Goal: Use online tool/utility: Utilize a website feature to perform a specific function

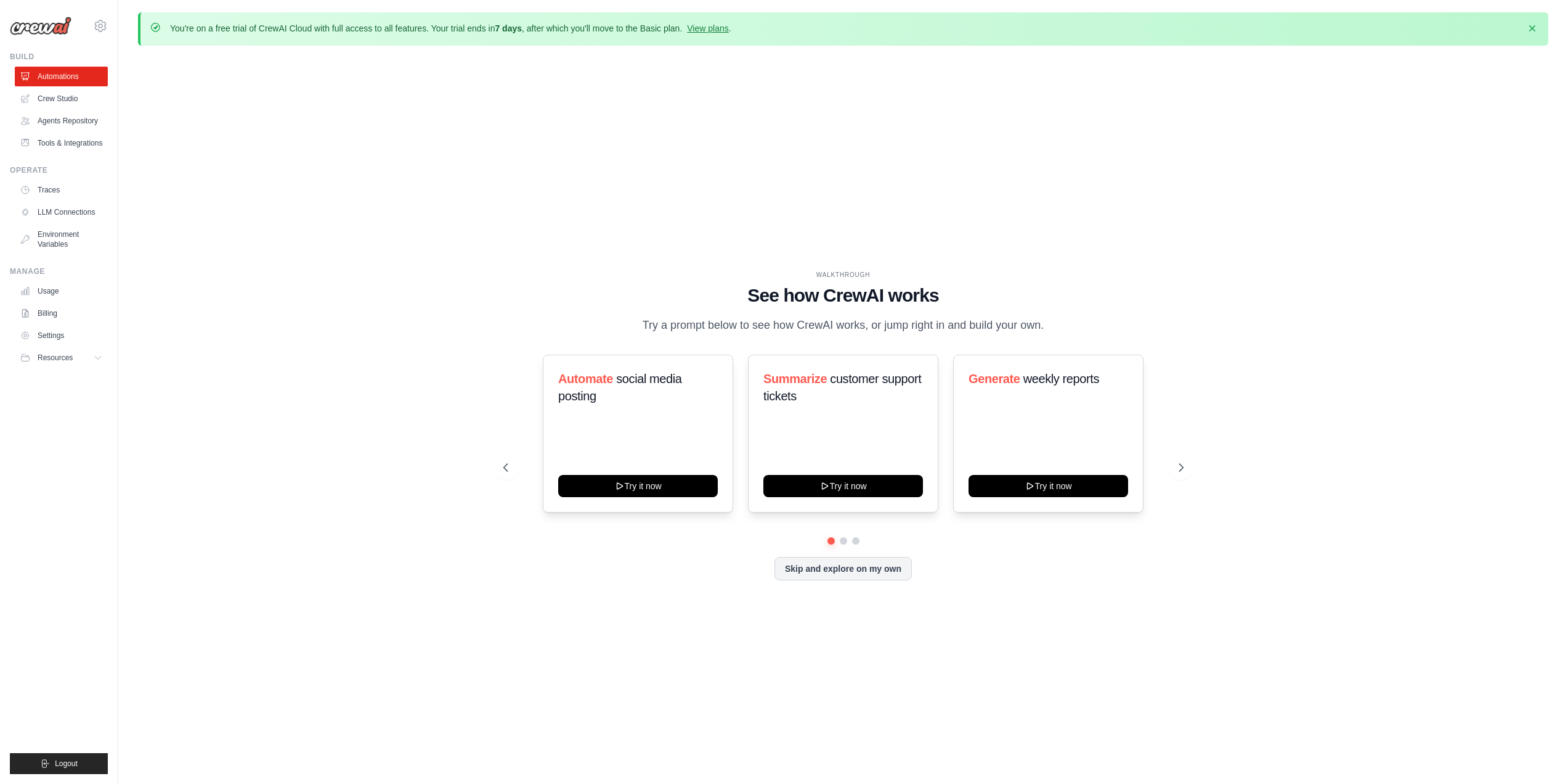
click at [329, 282] on div "WALKTHROUGH See how [PERSON_NAME] works Try a prompt below to see how [PERSON_N…" at bounding box center [843, 434] width 1411 height 759
click at [64, 92] on link "Crew Studio" at bounding box center [62, 99] width 93 height 20
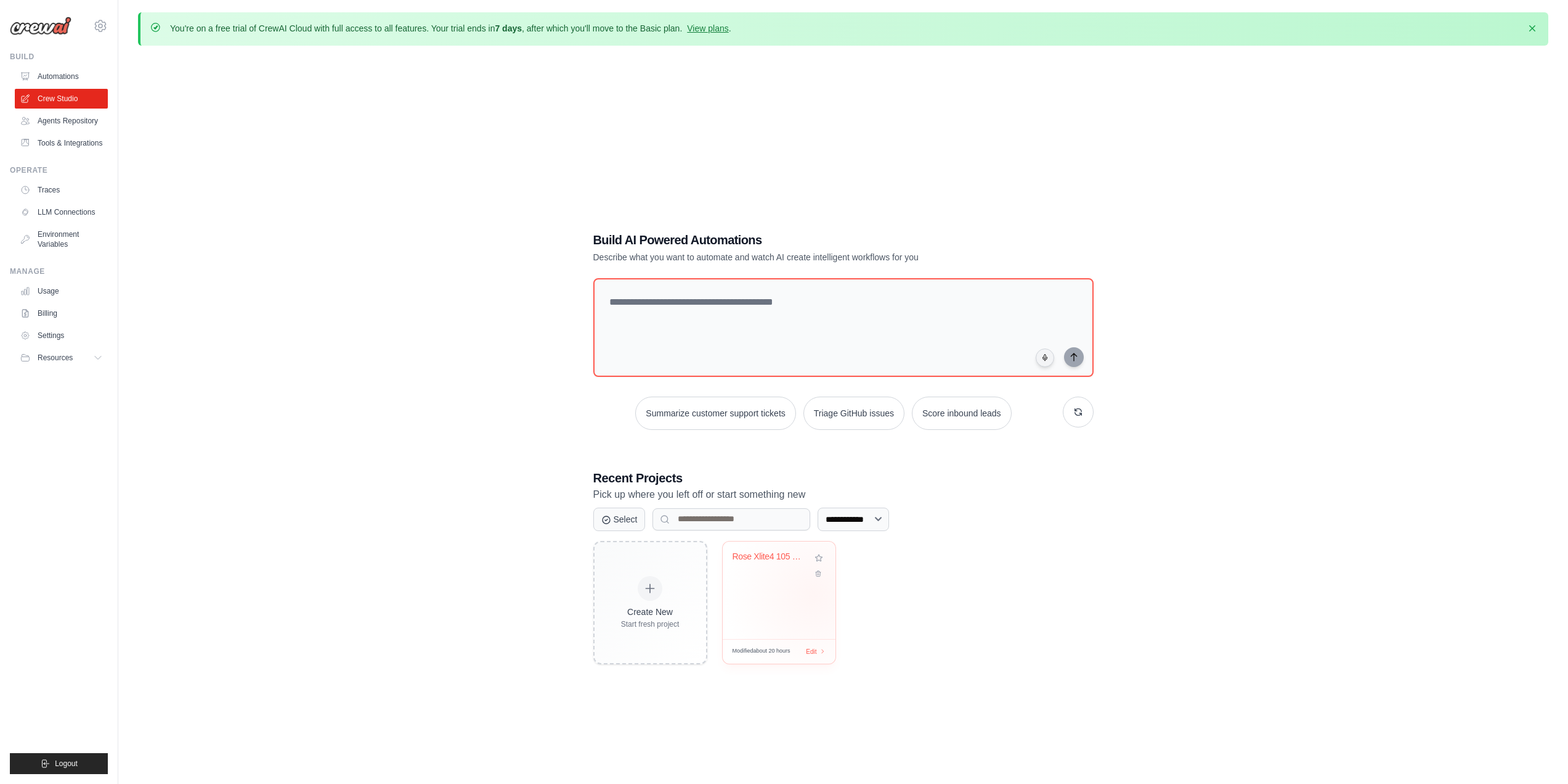
click at [814, 595] on div "Rose Xlite4 105 Color Monitor" at bounding box center [779, 590] width 113 height 97
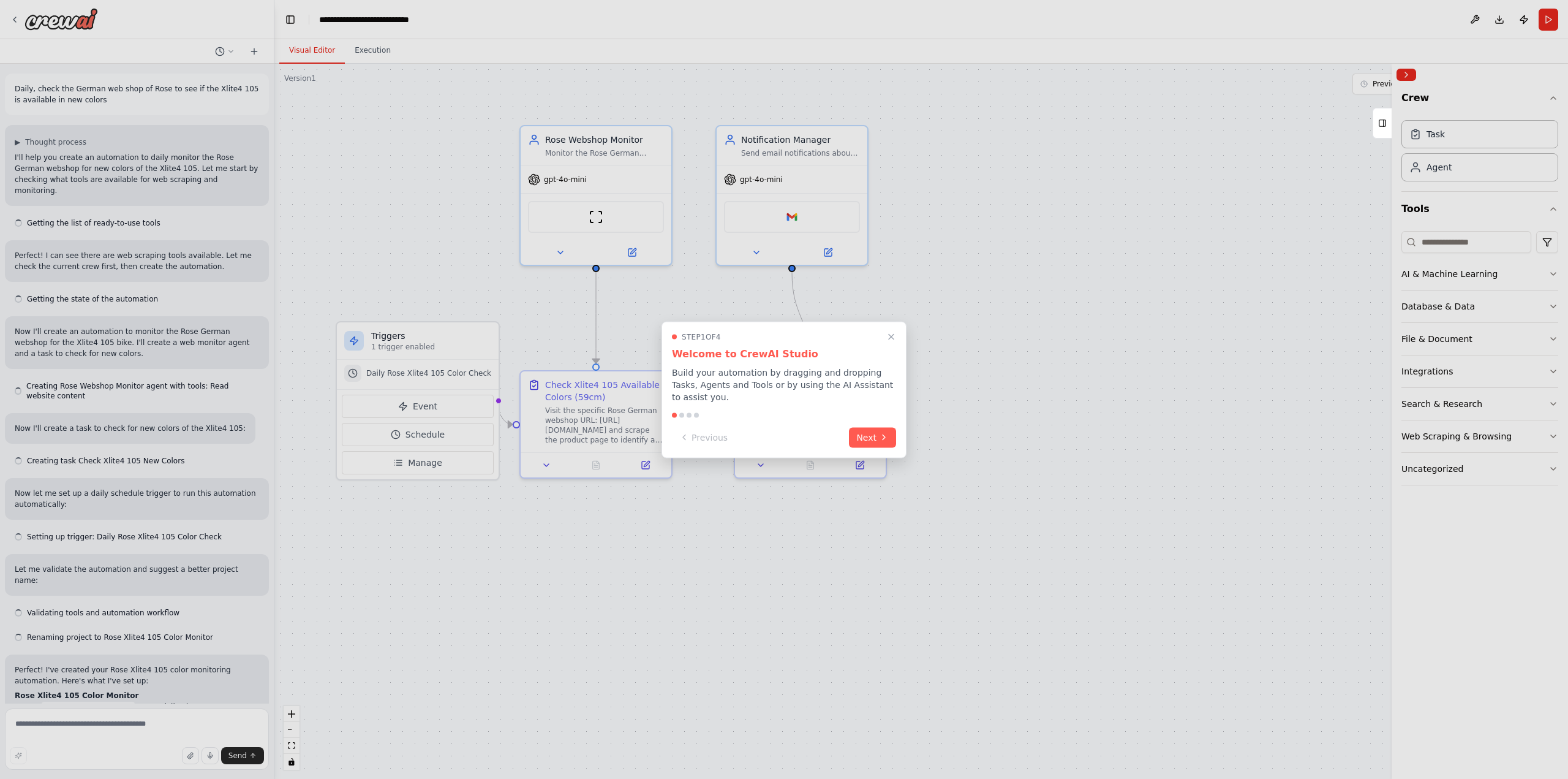
click at [891, 341] on icon "Close walkthrough" at bounding box center [891, 336] width 10 height 10
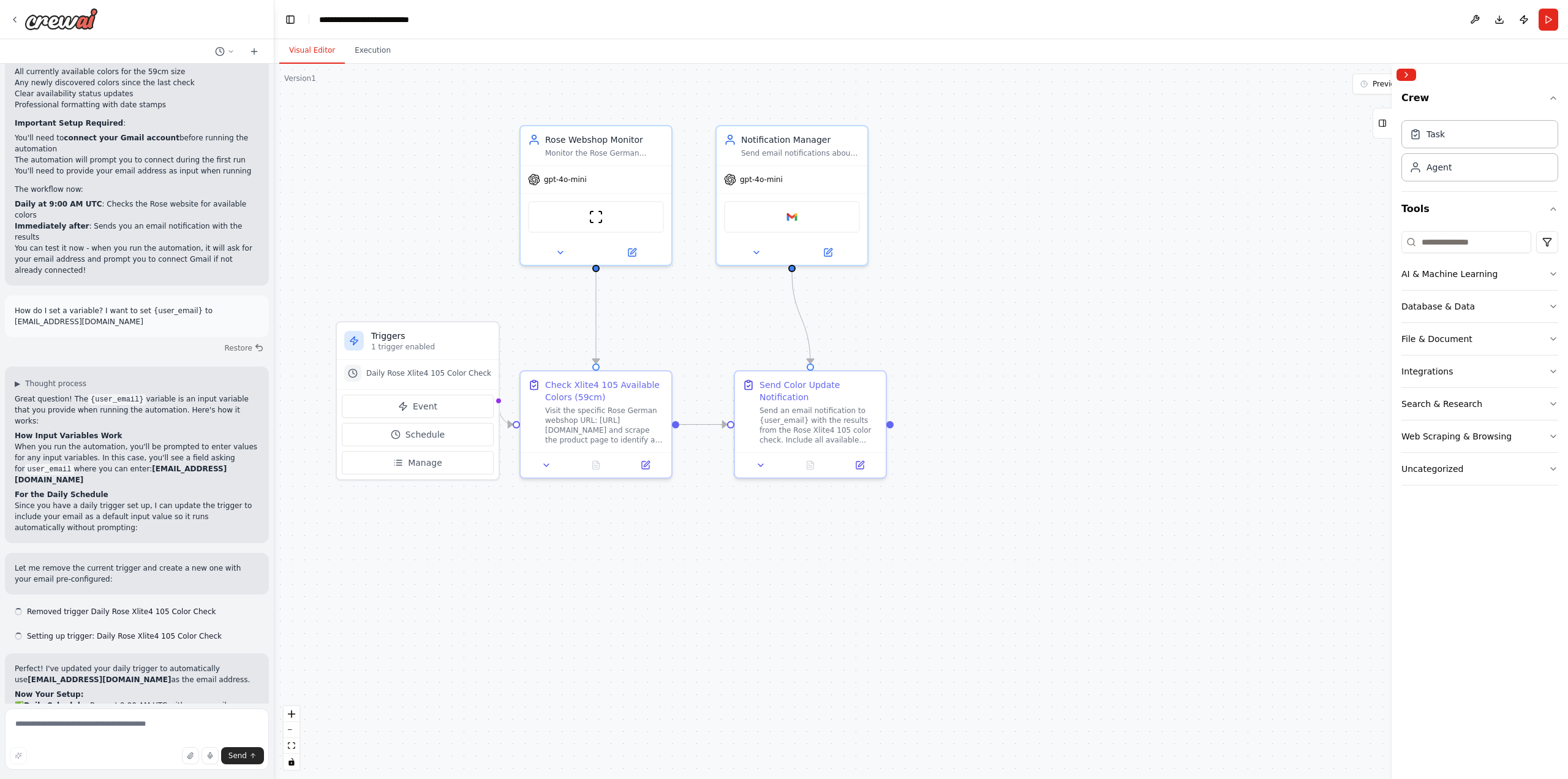
scroll to position [2367, 0]
click at [1471, 277] on div "AI & Machine Learning" at bounding box center [1450, 274] width 96 height 12
click at [1453, 305] on div "Database & Data" at bounding box center [1438, 306] width 73 height 12
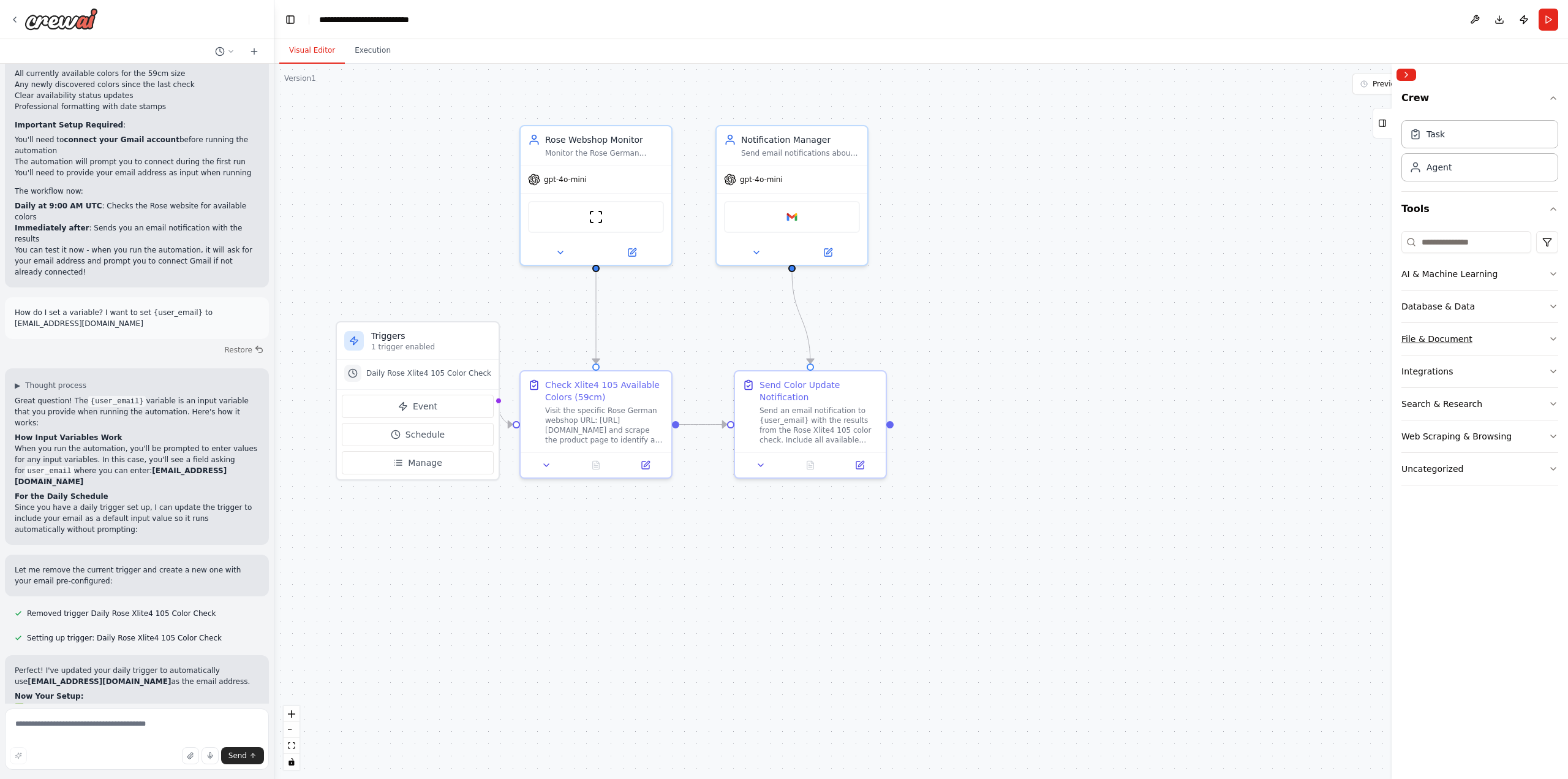
click at [1451, 332] on button "File & Document" at bounding box center [1480, 339] width 157 height 32
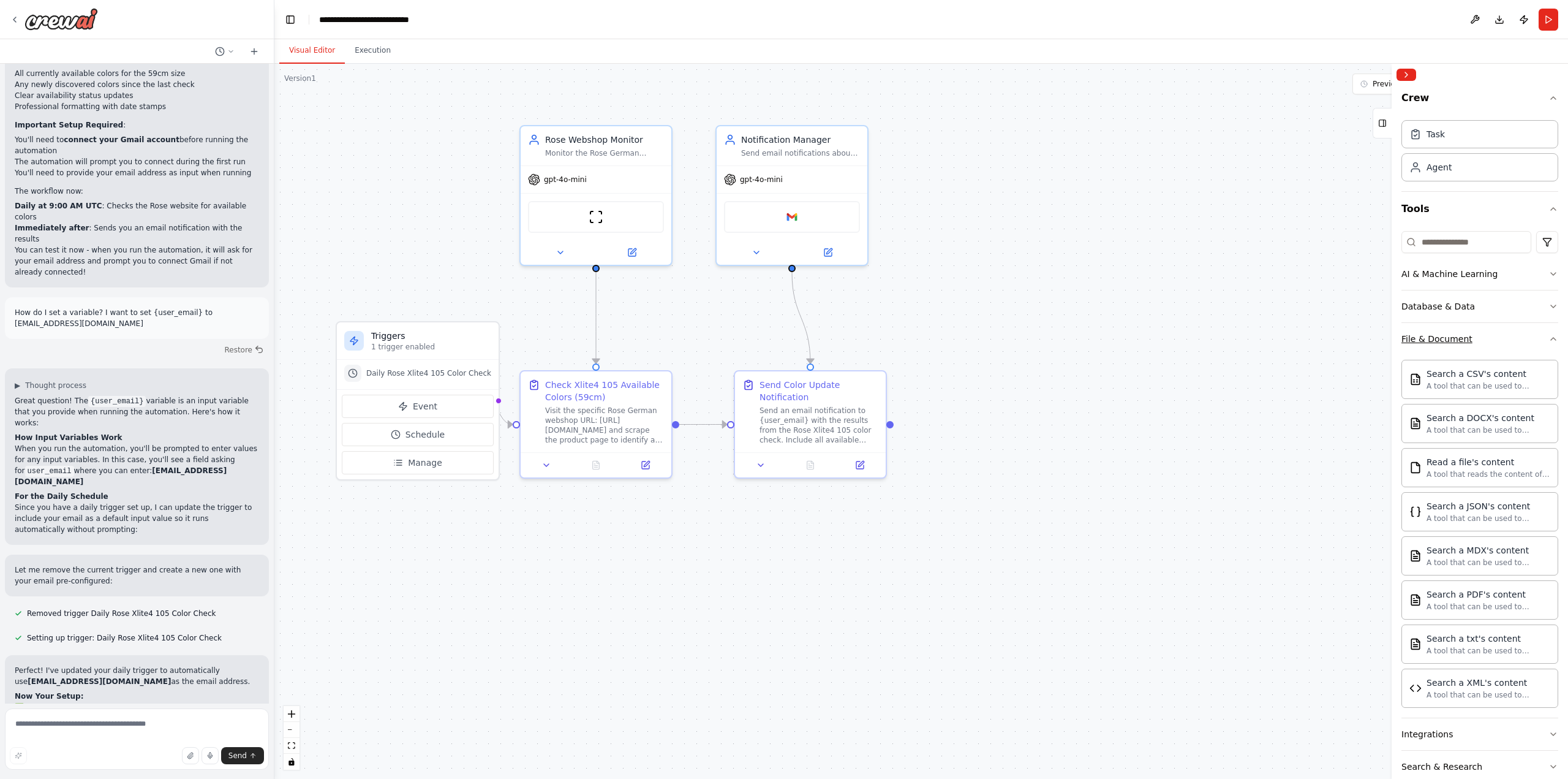
click at [1451, 332] on button "File & Document" at bounding box center [1480, 339] width 157 height 32
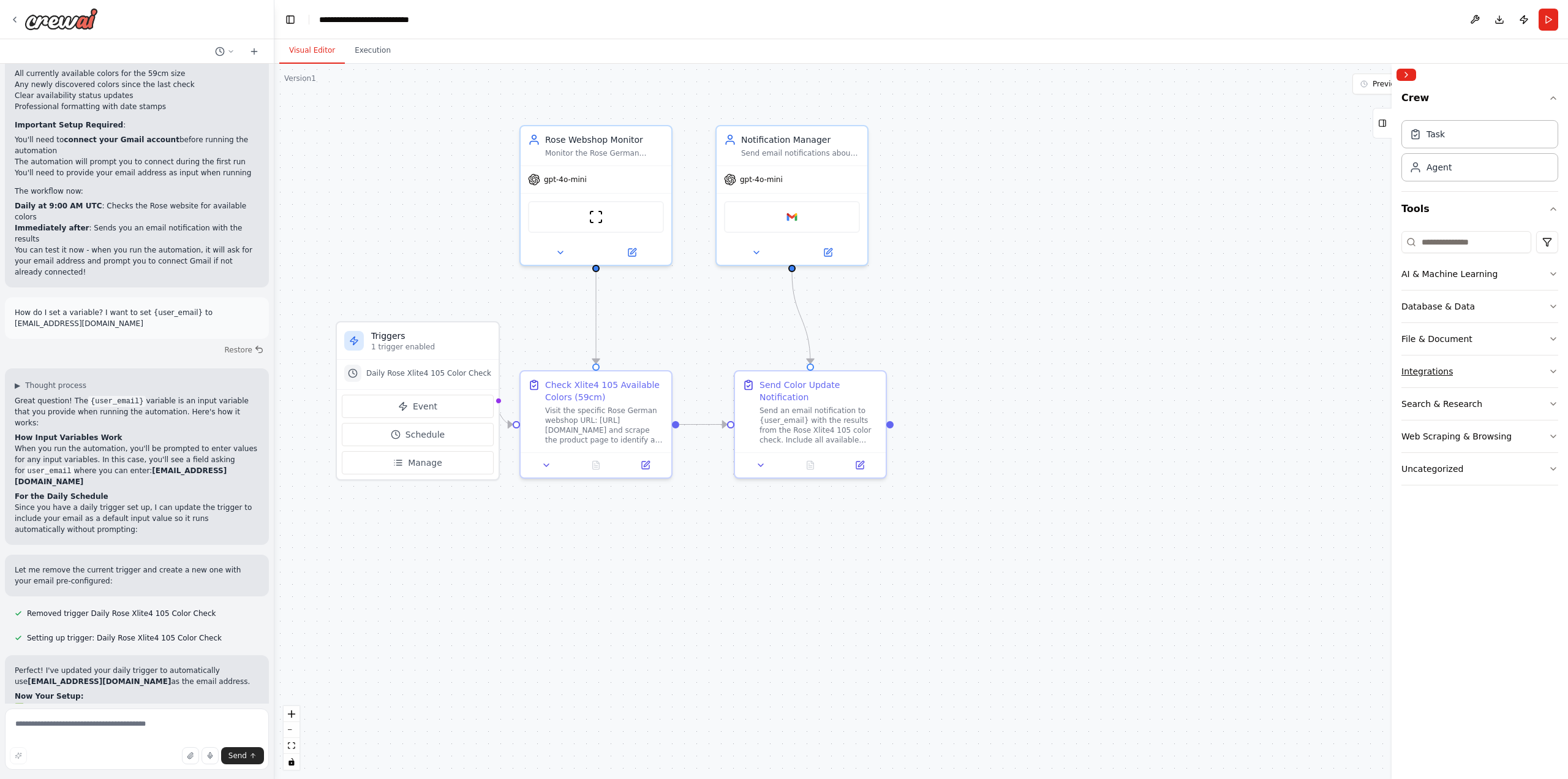
click at [1443, 365] on div "Integrations" at bounding box center [1428, 371] width 52 height 12
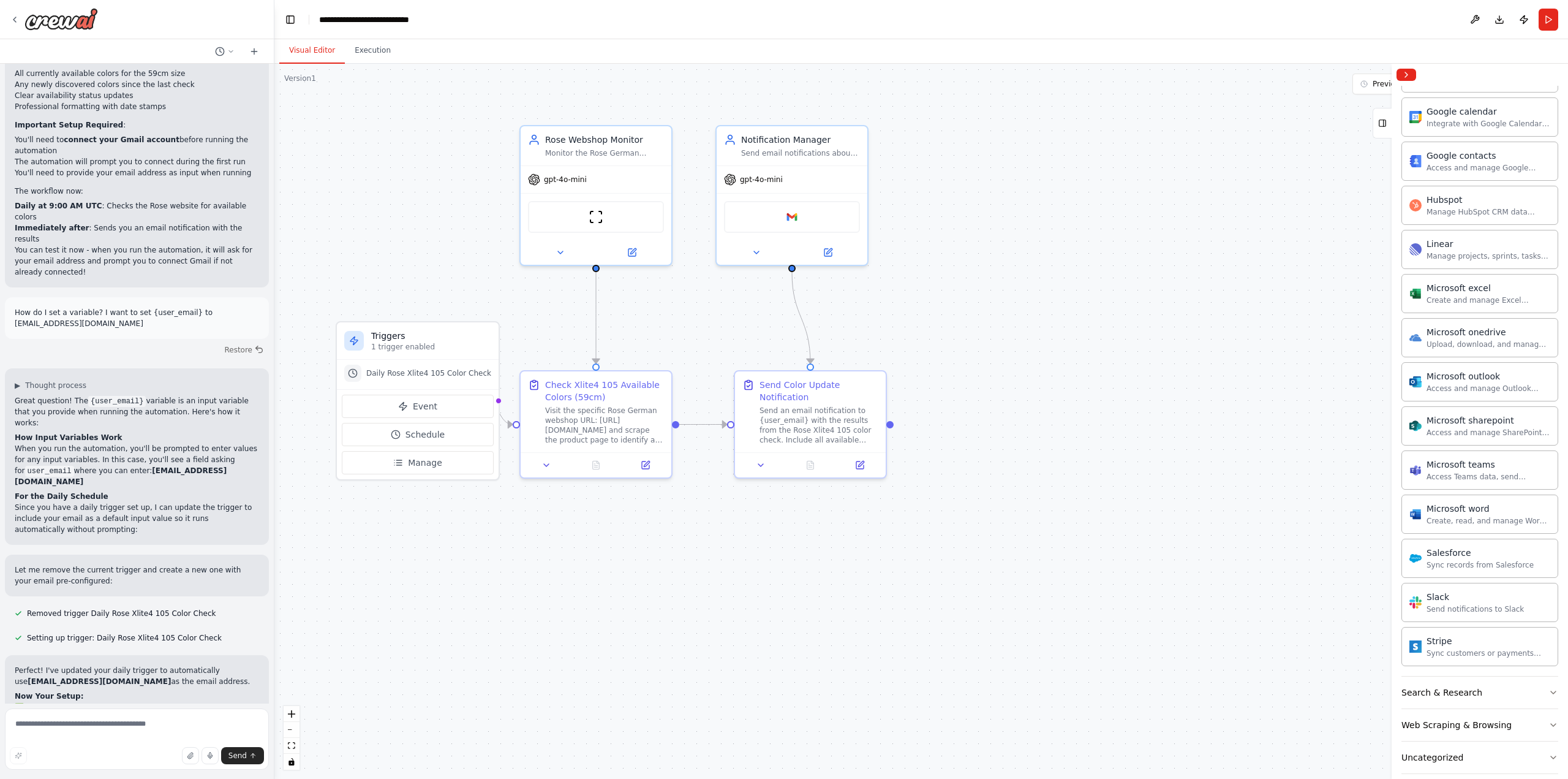
scroll to position [486, 0]
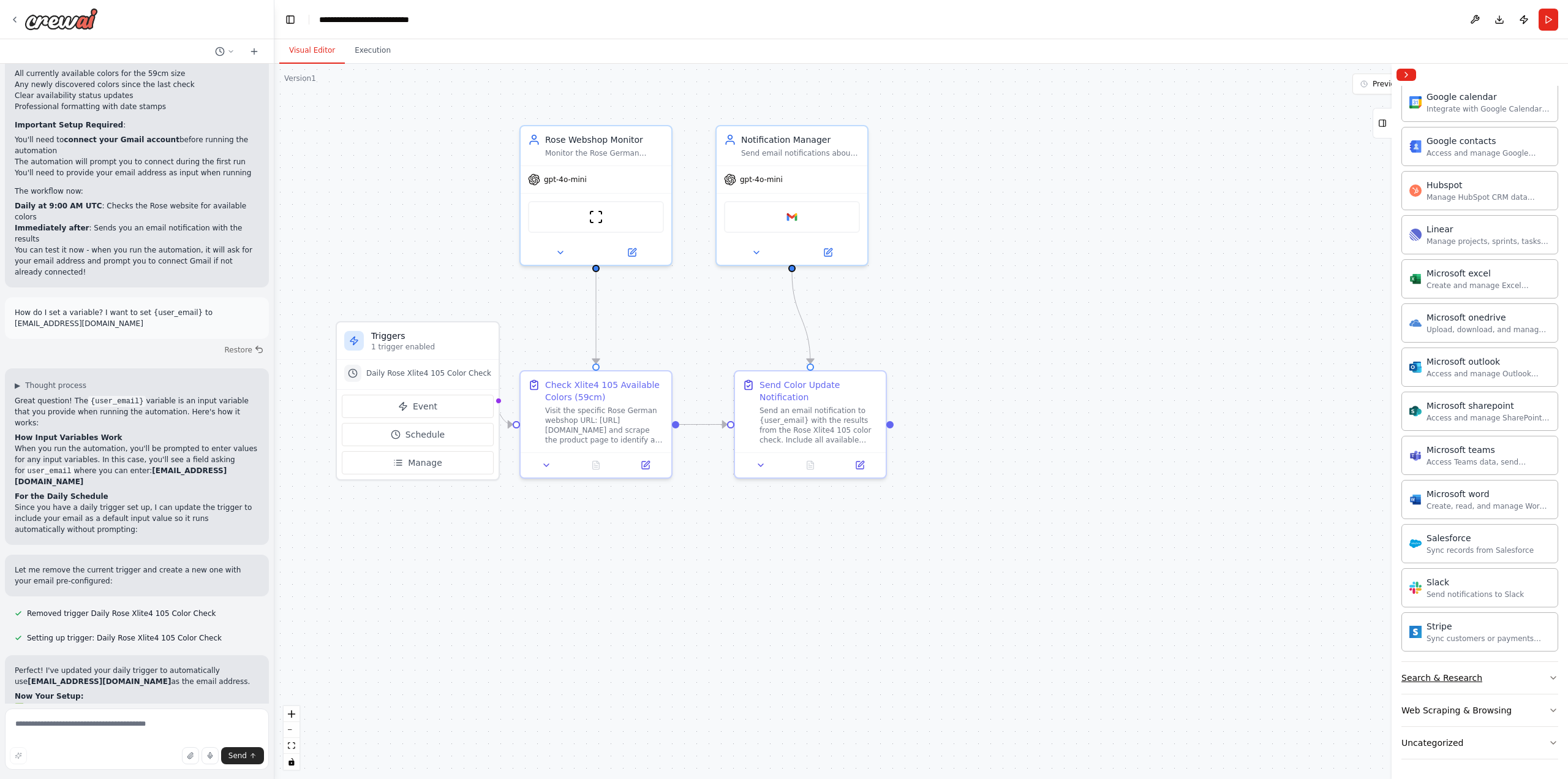
click at [1461, 674] on div "Search & Research" at bounding box center [1442, 678] width 81 height 12
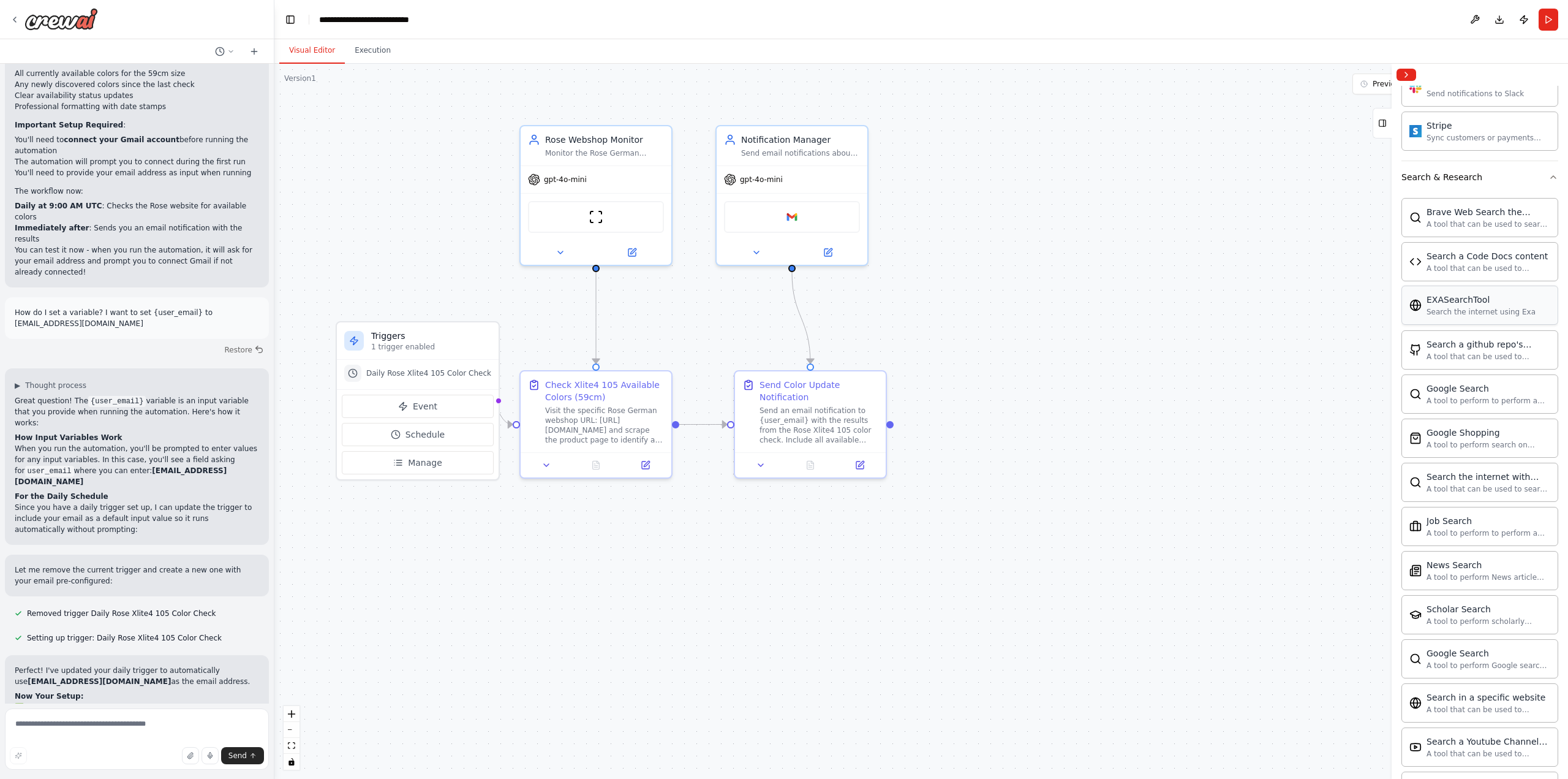
scroll to position [1113, 0]
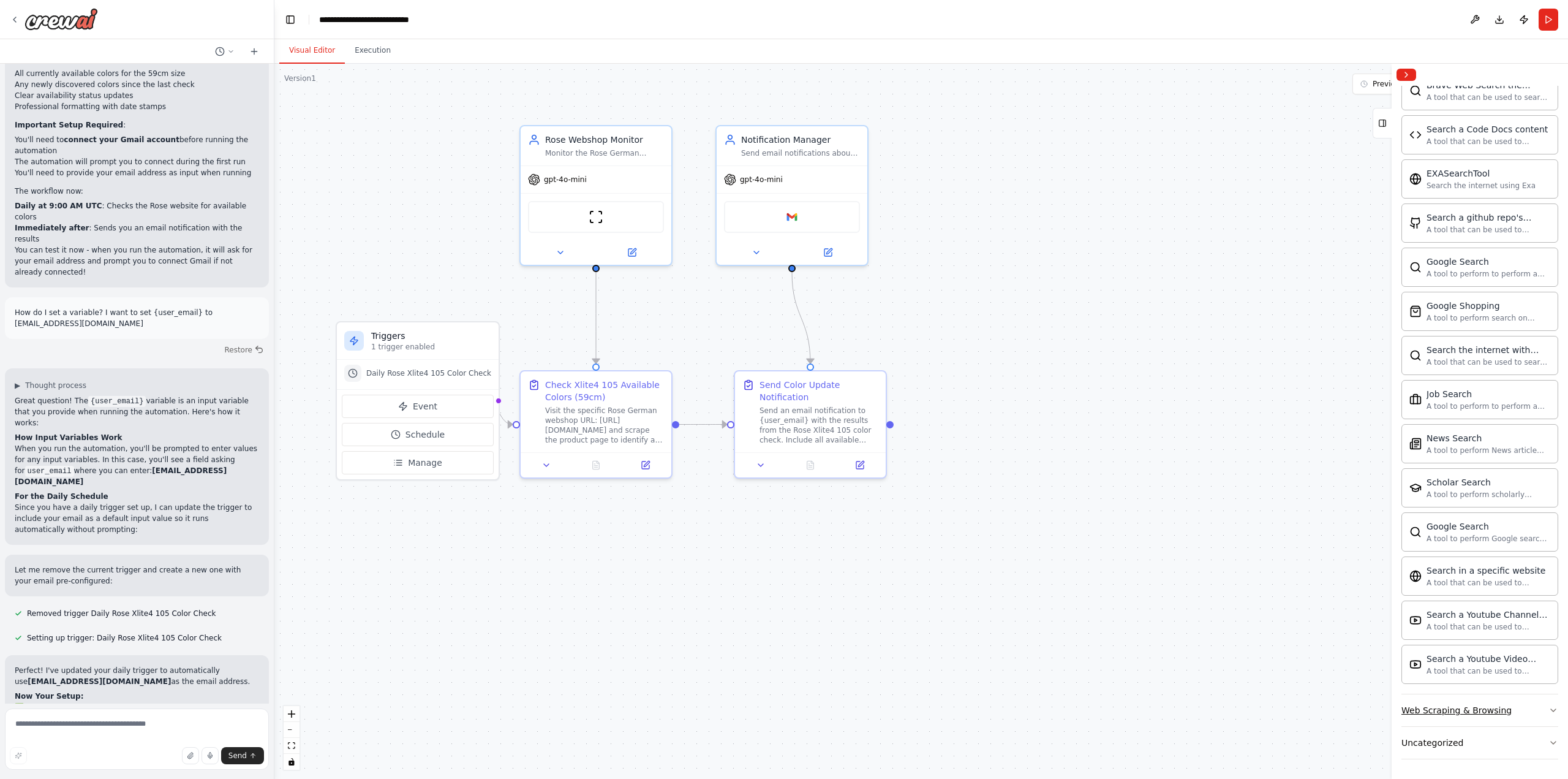
click at [1456, 710] on div "Web Scraping & Browsing" at bounding box center [1457, 710] width 111 height 12
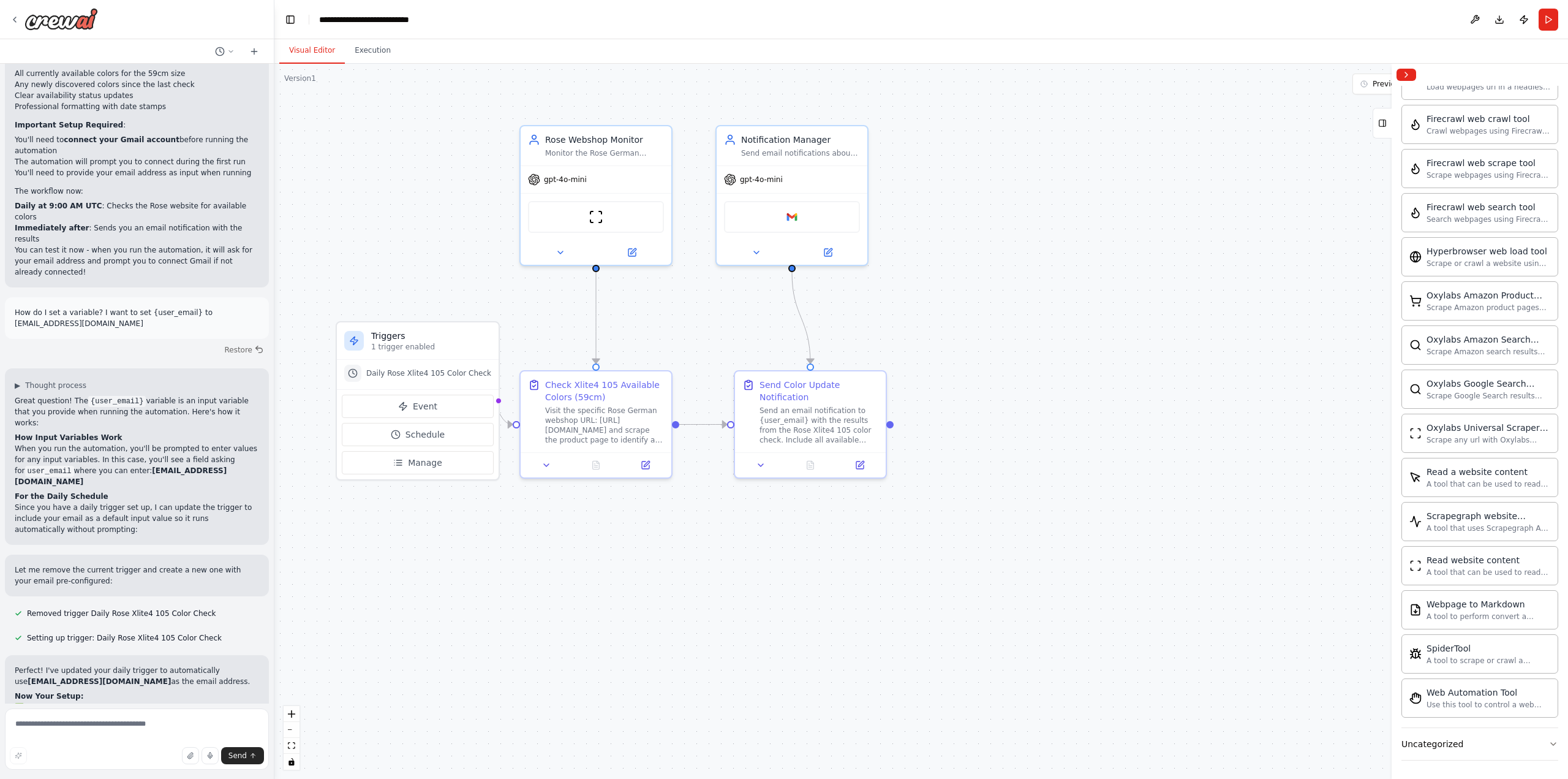
scroll to position [1784, 0]
click at [1441, 745] on div "Uncategorized" at bounding box center [1432, 742] width 62 height 12
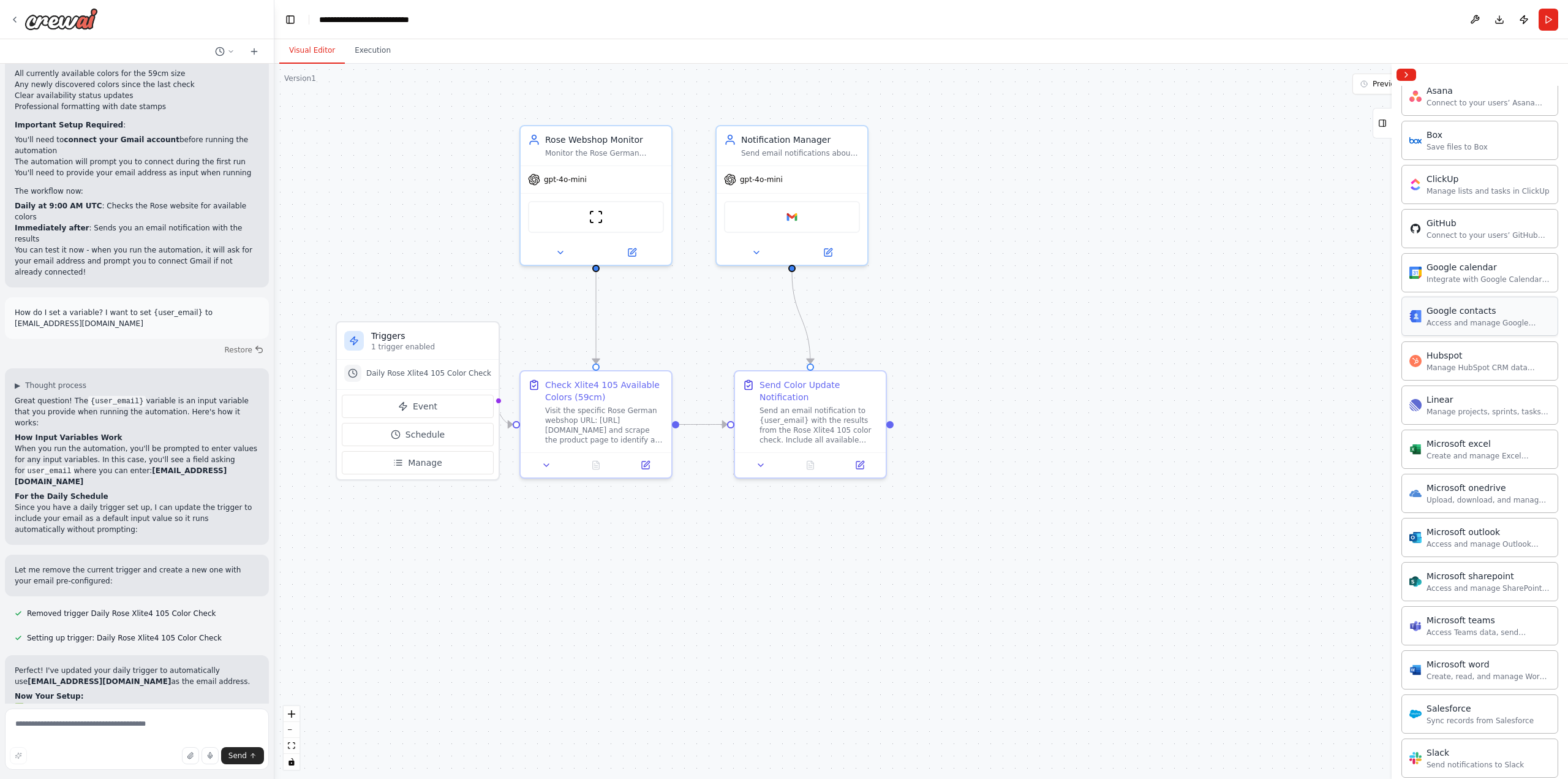
scroll to position [0, 0]
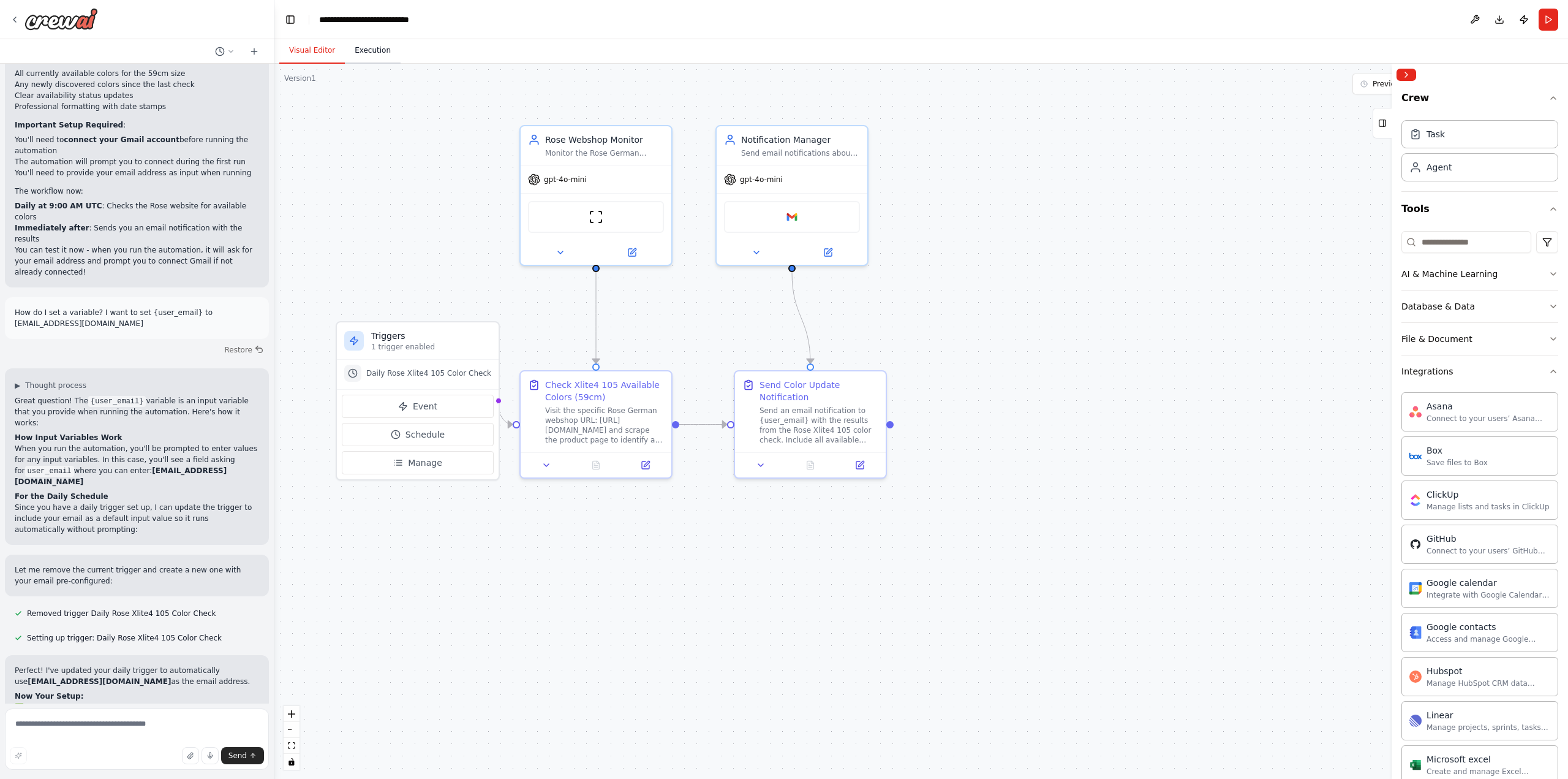
click at [354, 61] on button "Execution" at bounding box center [372, 51] width 56 height 26
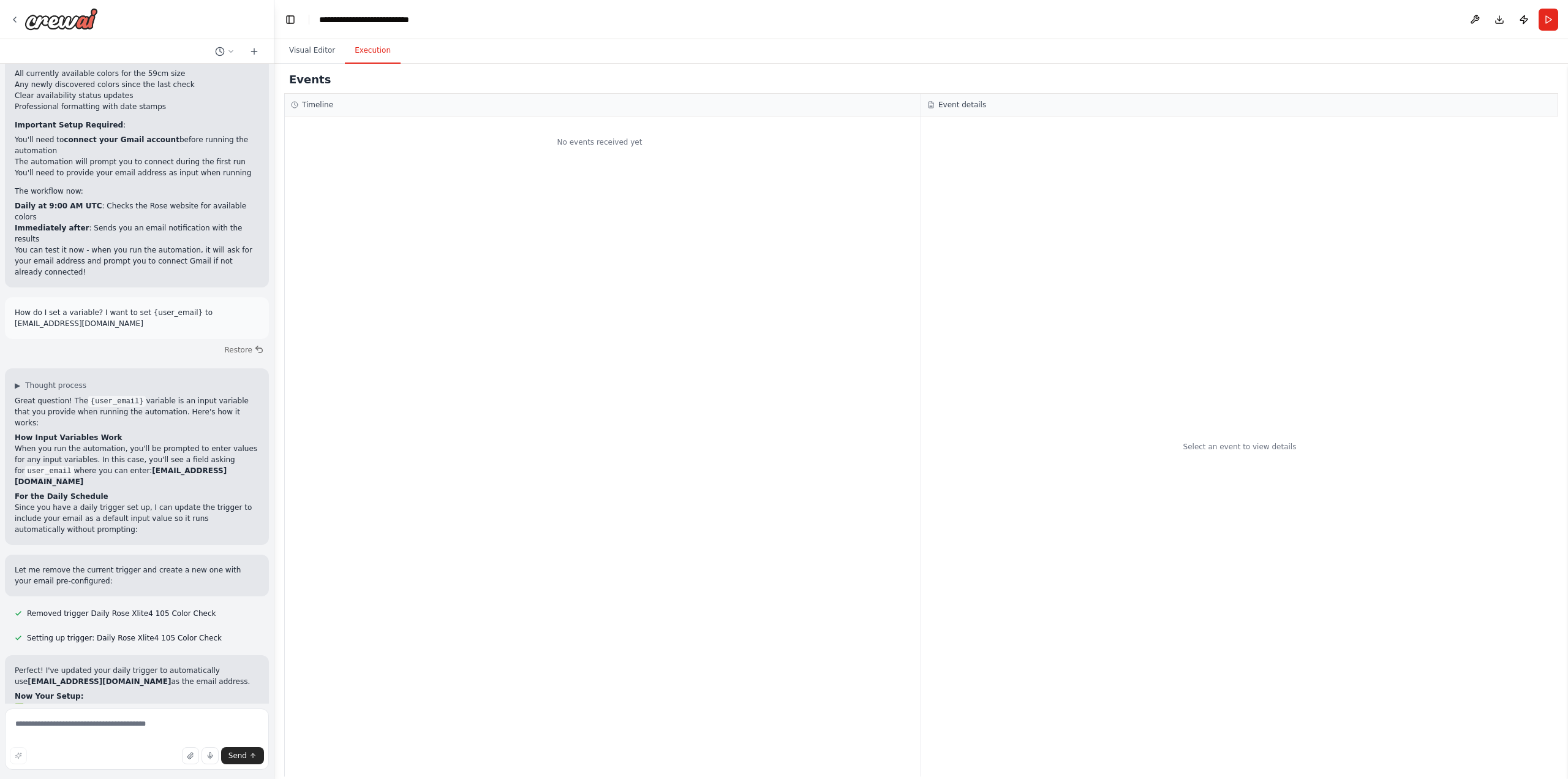
click at [387, 142] on div "No events received yet" at bounding box center [600, 142] width 630 height 39
click at [313, 51] on button "Visual Editor" at bounding box center [312, 51] width 66 height 26
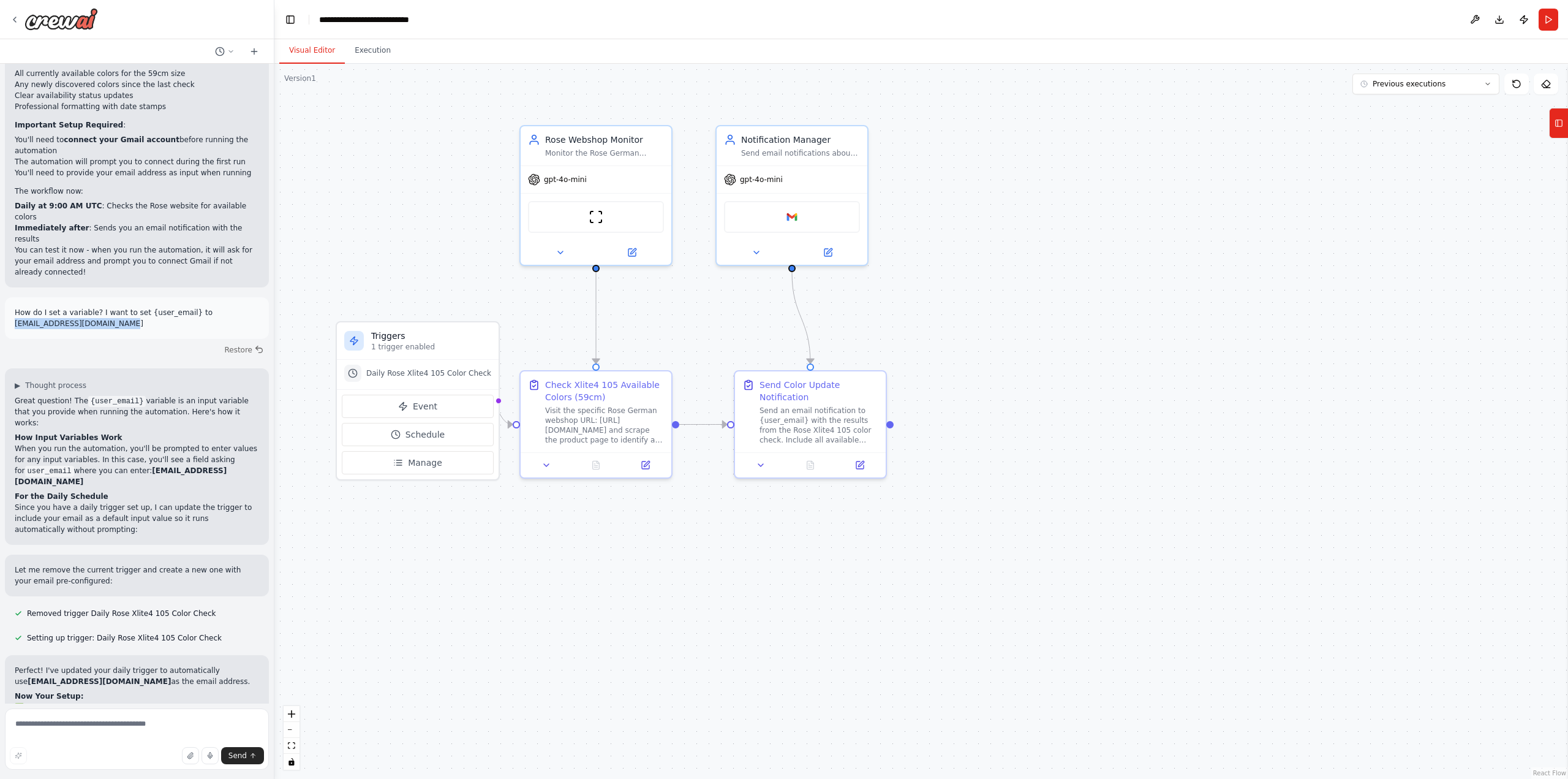
drag, startPoint x: 127, startPoint y: 229, endPoint x: 9, endPoint y: 233, distance: 118.1
click at [9, 297] on div "How do I set a variable? I want to set {user_email} to florian.heinemann@gmail.…" at bounding box center [136, 318] width 264 height 42
copy p "florian.heinemann@gmail.com"
click at [374, 59] on button "Execution" at bounding box center [372, 51] width 56 height 26
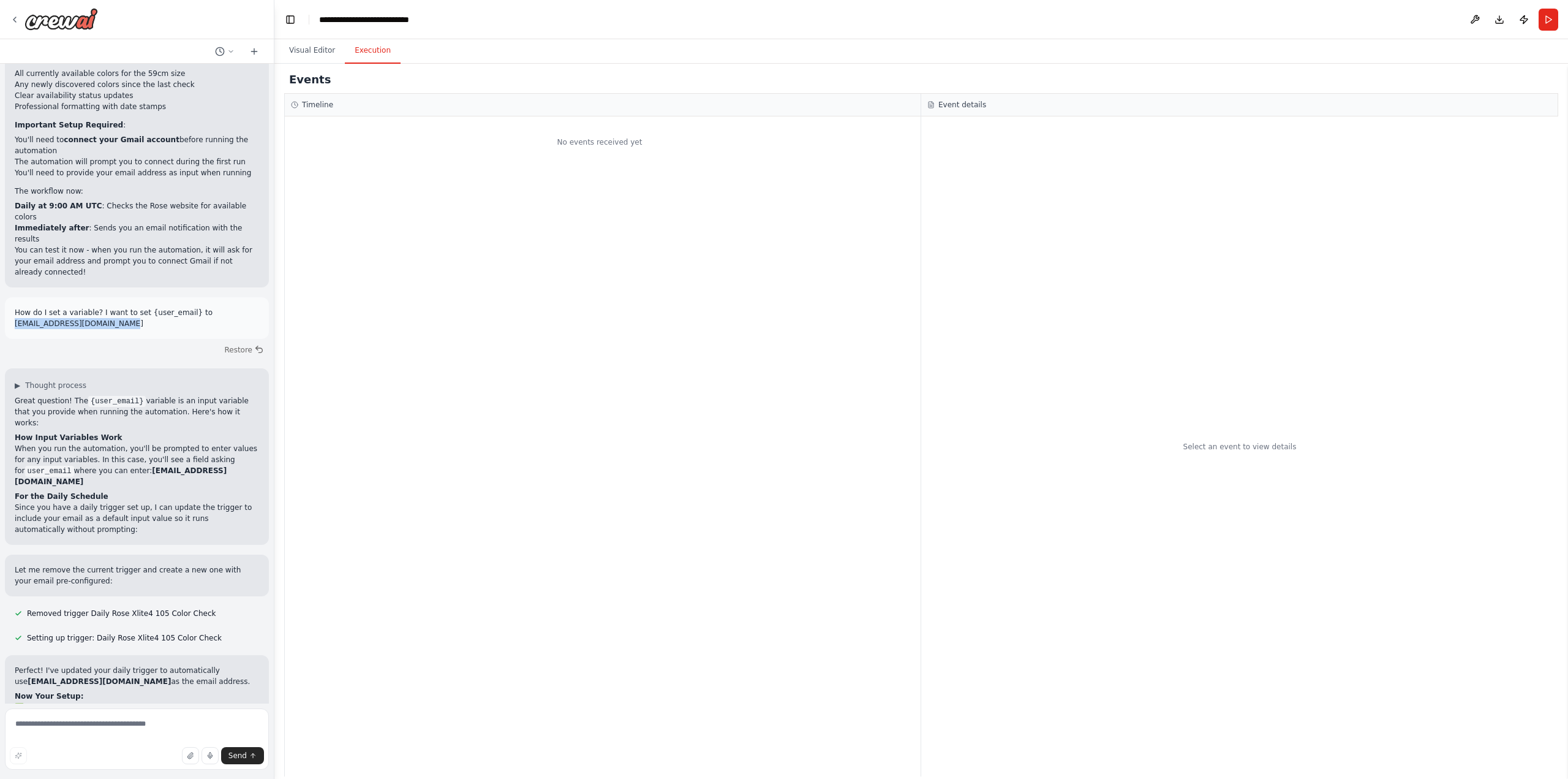
click at [1541, 20] on button "Run" at bounding box center [1549, 19] width 20 height 22
